Goal: Transaction & Acquisition: Purchase product/service

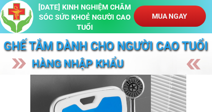
click at [164, 10] on p "MUA NGAY" at bounding box center [170, 16] width 78 height 23
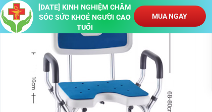
scroll to position [4283, 0]
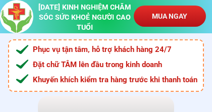
click at [171, 14] on p "MUA NGAY" at bounding box center [170, 16] width 72 height 21
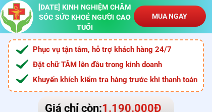
click at [171, 14] on p "MUA NGAY" at bounding box center [170, 16] width 72 height 21
click at [171, 13] on p "MUA NGAY" at bounding box center [170, 16] width 72 height 21
click at [169, 11] on p "MUA NGAY" at bounding box center [170, 16] width 72 height 21
click at [25, 11] on div at bounding box center [16, 16] width 33 height 33
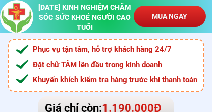
click at [34, 12] on div "MUA NGAY [DATE] KINH NGHIỆM CHĂM SÓC SỨC KHOẺ NGƯỜI CAO TUỔI" at bounding box center [106, 16] width 212 height 33
click at [183, 12] on p "MUA NGAY" at bounding box center [170, 16] width 72 height 21
click at [171, 12] on p "MUA NGAY" at bounding box center [170, 16] width 72 height 21
click at [169, 12] on p "MUA NGAY" at bounding box center [170, 17] width 74 height 22
click at [74, 9] on h3 "[DATE] KINH NGHIỆM CHĂM SÓC SỨC KHOẺ NGƯỜI CAO TUỔI" at bounding box center [84, 18] width 97 height 30
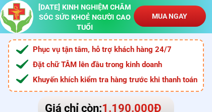
click at [79, 8] on h3 "[DATE] KINH NGHIỆM CHĂM SÓC SỨC KHOẺ NGƯỜI CAO TUỔI" at bounding box center [84, 18] width 97 height 30
click at [92, 11] on h3 "[DATE] KINH NGHIỆM CHĂM SÓC SỨC KHOẺ NGƯỜI CAO TUỔI" at bounding box center [84, 18] width 97 height 30
click at [93, 9] on h3 "[DATE] KINH NGHIỆM CHĂM SÓC SỨC KHOẺ NGƯỜI CAO TUỔI" at bounding box center [84, 18] width 97 height 30
click at [171, 13] on p "MUA NGAY" at bounding box center [170, 16] width 74 height 22
click at [170, 15] on p "MUA NGAY" at bounding box center [170, 16] width 72 height 21
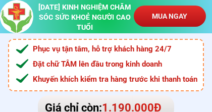
click at [177, 12] on p "MUA NGAY" at bounding box center [170, 16] width 72 height 21
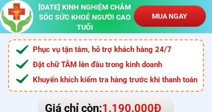
click at [174, 11] on p "MUA NGAY" at bounding box center [170, 16] width 76 height 22
click at [171, 11] on p "MUA NGAY" at bounding box center [170, 16] width 72 height 21
click at [167, 13] on p "MUA NGAY" at bounding box center [170, 16] width 72 height 21
click at [166, 13] on p "MUA NGAY" at bounding box center [170, 16] width 76 height 23
click at [163, 13] on p "MUA NGAY" at bounding box center [170, 16] width 72 height 21
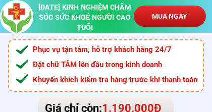
click at [162, 13] on p "MUA NGAY" at bounding box center [170, 16] width 72 height 21
click at [159, 17] on p "MUA NGAY" at bounding box center [170, 16] width 74 height 22
click at [167, 20] on p "MUA NGAY" at bounding box center [170, 16] width 72 height 21
click at [167, 10] on p "MUA NGAY" at bounding box center [170, 16] width 72 height 21
click at [171, 4] on div "MUA NGAY [DATE] KINH NGHIỆM CHĂM SÓC SỨC KHOẺ NGƯỜI CAO TUỔI" at bounding box center [106, 16] width 212 height 33
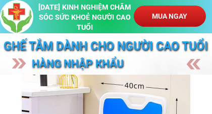
click at [184, 19] on p "MUA NGAY" at bounding box center [170, 16] width 72 height 21
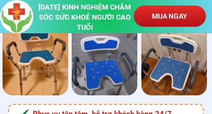
scroll to position [4283, 0]
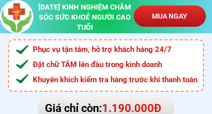
click at [181, 17] on p "MUA NGAY" at bounding box center [170, 16] width 72 height 21
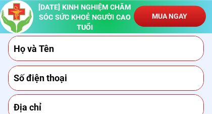
scroll to position [4428, 0]
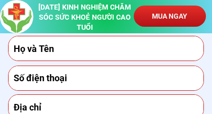
click at [166, 49] on input "text" at bounding box center [106, 48] width 190 height 24
click at [62, 51] on input "text" at bounding box center [106, 48] width 190 height 24
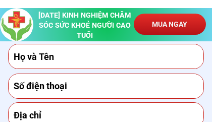
scroll to position [4427, 0]
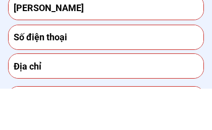
type input "Lê đình Thắng"
click at [170, 67] on input "tel" at bounding box center [106, 79] width 190 height 24
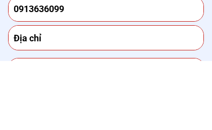
type input "0913636099"
click at [46, 95] on input "text" at bounding box center [106, 107] width 190 height 24
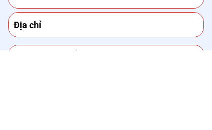
type input "E"
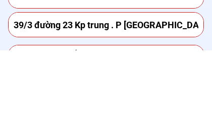
type input "39/3 đường 23 Kp trung . P Vĩnh phú. Thuận an. Bình dương."
click button "submit" at bounding box center [0, 0] width 0 height 0
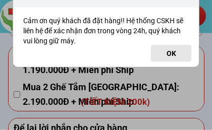
click at [170, 54] on button "OK" at bounding box center [171, 53] width 40 height 17
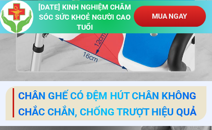
scroll to position [2291, 0]
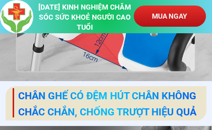
click at [176, 16] on p "MUA NGAY" at bounding box center [170, 16] width 72 height 21
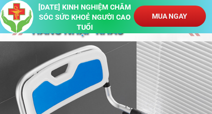
scroll to position [32, 0]
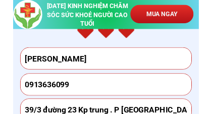
scroll to position [4409, 0]
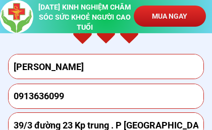
click at [134, 73] on input "[PERSON_NAME]" at bounding box center [106, 67] width 190 height 24
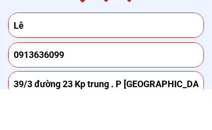
type input "L"
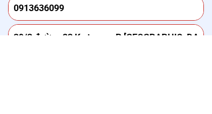
scroll to position [4431, 0]
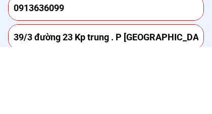
click at [45, 63] on input "0913636099" at bounding box center [106, 75] width 190 height 24
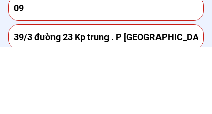
type input "0"
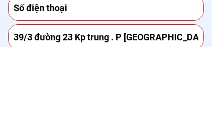
click at [64, 92] on input "39/3 đường 23 Kp trung . P Vĩnh phú. Thuận an. Bình dương." at bounding box center [106, 104] width 190 height 24
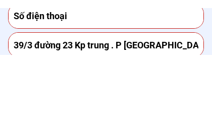
scroll to position [4444, 0]
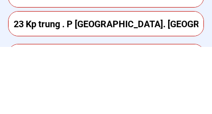
click at [190, 79] on input "23 Kp trung . P Vĩnh phú. Thuận an. Bình dương." at bounding box center [106, 91] width 190 height 24
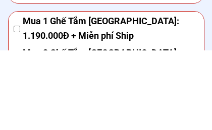
scroll to position [4467, 0]
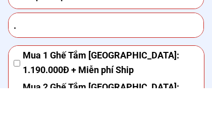
click at [179, 55] on input "." at bounding box center [106, 67] width 190 height 24
type input "."
click button "submit" at bounding box center [0, 0] width 0 height 0
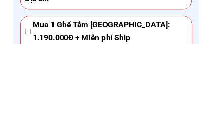
scroll to position [4468, 0]
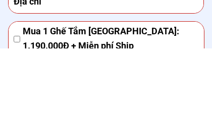
click at [179, 90] on span "Mua 1 Ghế Tắm [GEOGRAPHIC_DATA]: 1.190.000Đ + Miễn phí Ship" at bounding box center [111, 104] width 176 height 29
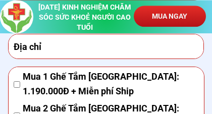
scroll to position [4488, 0]
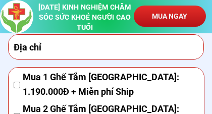
click at [185, 79] on span "Mua 1 Ghế Tắm [GEOGRAPHIC_DATA]: 1.190.000Đ + Miễn phí Ship" at bounding box center [111, 84] width 176 height 29
click at [191, 89] on span "Mua 1 Ghế Tắm [GEOGRAPHIC_DATA]: 1.190.000Đ + Miễn phí Ship" at bounding box center [111, 84] width 176 height 29
click at [193, 87] on span "Mua 1 Ghế Tắm [GEOGRAPHIC_DATA]: 1.190.000Đ + Miễn phí Ship" at bounding box center [111, 84] width 176 height 29
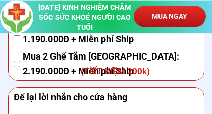
scroll to position [4539, 0]
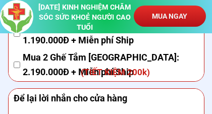
click at [202, 85] on form "ĐẶT HÀNG NGAY Mua 1 Ghế Tắm Nhật Bản: 1.190.000Đ + Miễn phí Ship Mua 2 Ghế Tắm …" at bounding box center [106, 46] width 197 height 244
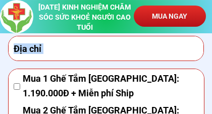
scroll to position [4486, 0]
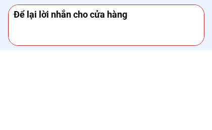
type textarea "("
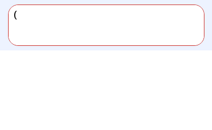
click at [110, 85] on textarea "(" at bounding box center [106, 105] width 190 height 40
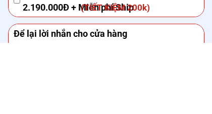
scroll to position [4535, 0]
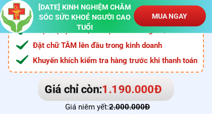
scroll to position [4297, 0]
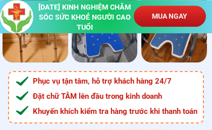
click at [33, 32] on div "MUA NGAY [DATE] KINH NGHIỆM CHĂM SÓC SỨC KHOẺ NGƯỜI CAO TUỔI" at bounding box center [106, 16] width 212 height 33
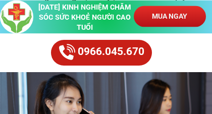
scroll to position [5773, 0]
